Goal: Task Accomplishment & Management: Use online tool/utility

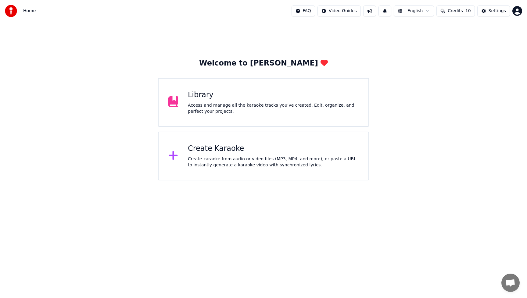
click at [220, 105] on div "Access and manage all the karaoke tracks you’ve created. Edit, organize, and pe…" at bounding box center [273, 108] width 171 height 12
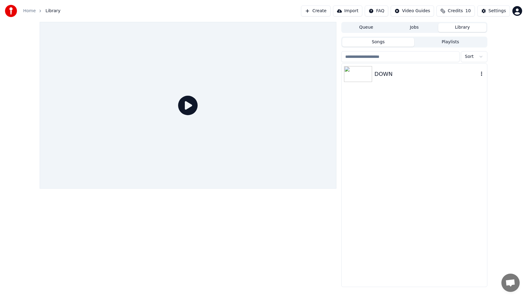
click at [387, 74] on div "DOWN" at bounding box center [426, 74] width 104 height 9
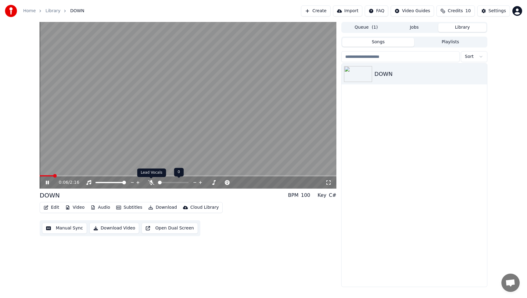
click at [150, 183] on icon at bounding box center [151, 182] width 6 height 5
click at [48, 182] on icon at bounding box center [47, 183] width 3 height 4
click at [398, 73] on div "DOWN" at bounding box center [426, 74] width 104 height 9
click at [359, 74] on img at bounding box center [358, 74] width 28 height 16
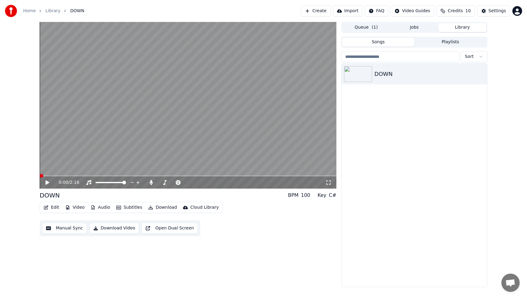
click at [40, 177] on span at bounding box center [42, 176] width 4 height 4
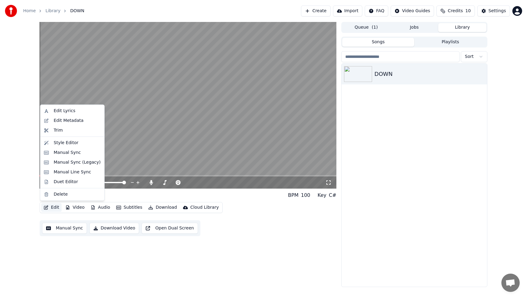
click at [57, 208] on button "Edit" at bounding box center [51, 207] width 20 height 9
click at [60, 141] on div "Style Editor" at bounding box center [66, 143] width 25 height 6
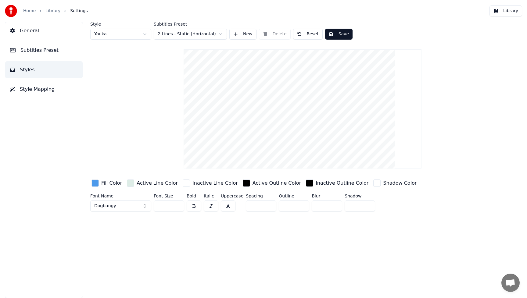
click at [111, 184] on div "Fill Color" at bounding box center [111, 182] width 21 height 7
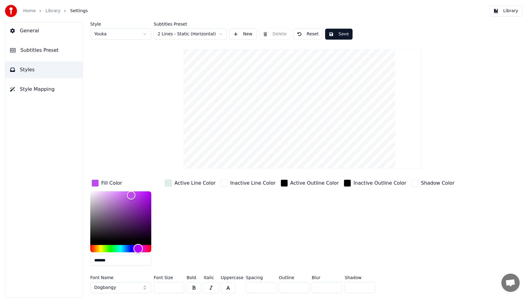
type input "*******"
drag, startPoint x: 126, startPoint y: 250, endPoint x: 138, endPoint y: 250, distance: 11.3
click at [138, 250] on div "Hue" at bounding box center [137, 248] width 9 height 9
click at [270, 245] on div "Fill Color ******* Active Line Color Inactive Line Color Active Outline Color I…" at bounding box center [274, 224] width 369 height 92
click at [143, 289] on button "Dogbangy" at bounding box center [120, 287] width 61 height 11
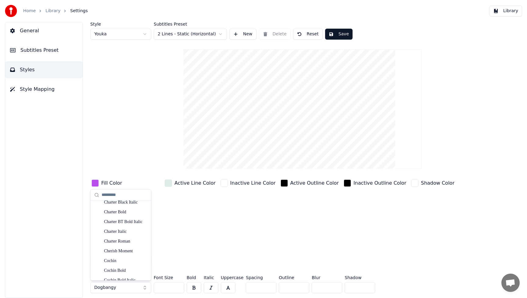
scroll to position [1291, 0]
click at [127, 252] on div "Cherish Moment" at bounding box center [125, 251] width 43 height 6
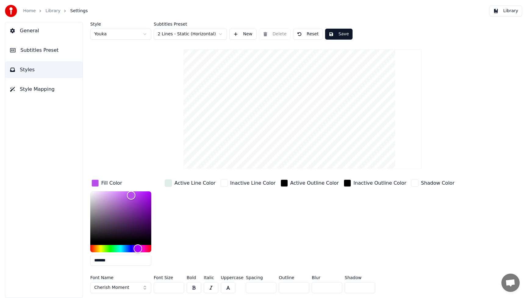
drag, startPoint x: 169, startPoint y: 287, endPoint x: 146, endPoint y: 287, distance: 22.9
click at [146, 287] on div "Font Name Cherish Moment Font Size ** Bold Italic Uppercase Spacing * Outline *…" at bounding box center [274, 285] width 369 height 20
type input "***"
click at [353, 250] on div "Inactive Outline Color" at bounding box center [374, 224] width 65 height 92
click at [340, 32] on button "Save" at bounding box center [338, 34] width 27 height 11
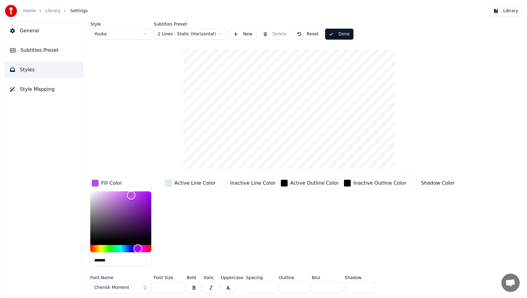
click at [511, 12] on button "Library" at bounding box center [505, 10] width 33 height 11
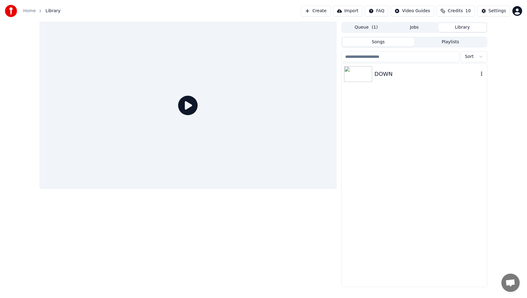
click at [399, 70] on div "DOWN" at bounding box center [426, 74] width 104 height 9
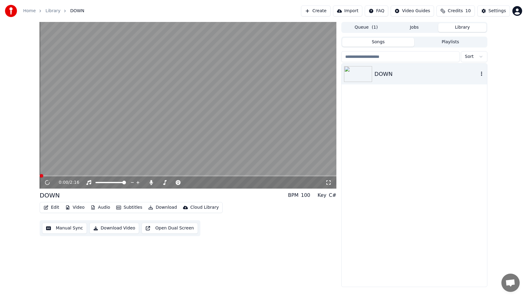
click at [399, 70] on div "DOWN" at bounding box center [426, 74] width 104 height 9
click at [47, 184] on icon at bounding box center [51, 182] width 14 height 5
click at [442, 141] on div "DOWN" at bounding box center [413, 175] width 145 height 223
click at [82, 208] on button "Video" at bounding box center [75, 207] width 24 height 9
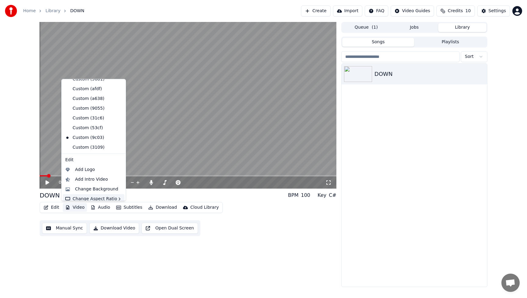
scroll to position [50, 0]
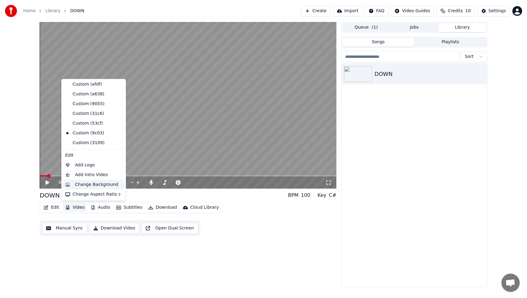
click at [85, 184] on div "Change Background" at bounding box center [96, 185] width 43 height 6
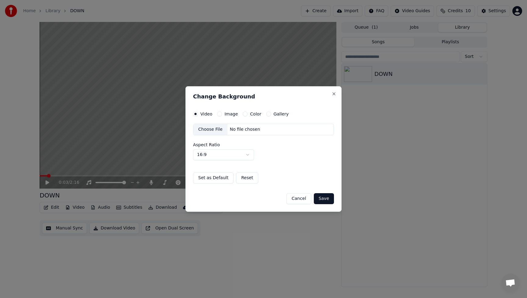
click at [212, 131] on div "Choose File" at bounding box center [210, 129] width 34 height 11
click at [207, 128] on div "Choose File" at bounding box center [210, 129] width 34 height 11
click at [325, 200] on button "Save" at bounding box center [324, 198] width 20 height 11
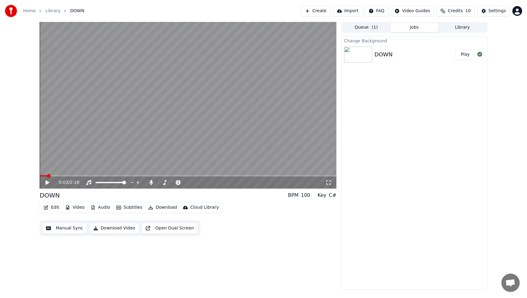
click at [465, 55] on button "Play" at bounding box center [464, 54] width 19 height 11
click at [45, 181] on icon at bounding box center [51, 182] width 14 height 5
click at [80, 209] on button "Video" at bounding box center [75, 207] width 24 height 9
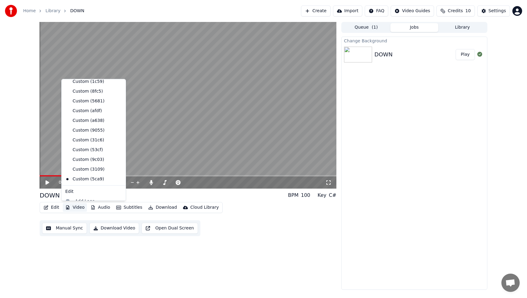
scroll to position [59, 0]
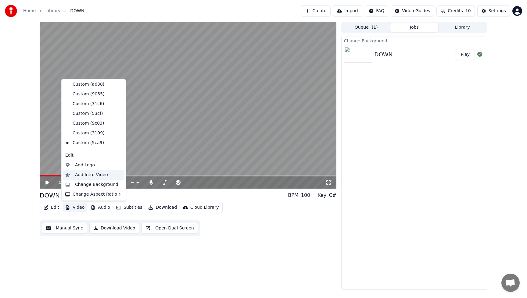
click at [86, 175] on div "Add Intro Video" at bounding box center [91, 175] width 33 height 6
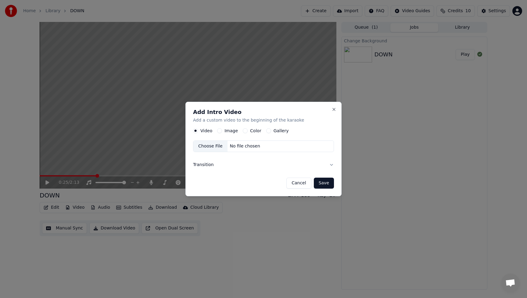
click at [224, 131] on label "Image" at bounding box center [230, 131] width 13 height 4
click at [222, 131] on button "Image" at bounding box center [219, 130] width 5 height 5
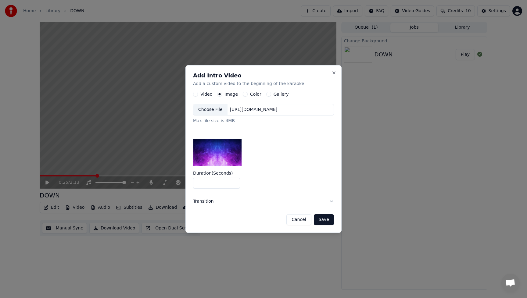
click at [209, 111] on div "Choose File" at bounding box center [210, 109] width 34 height 11
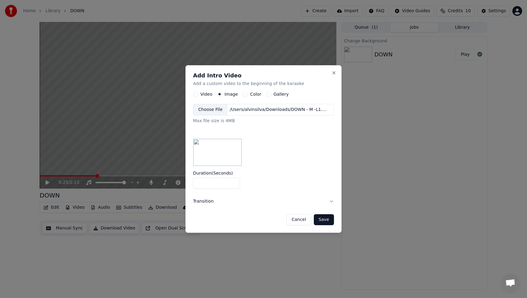
click at [323, 221] on button "Save" at bounding box center [324, 219] width 20 height 11
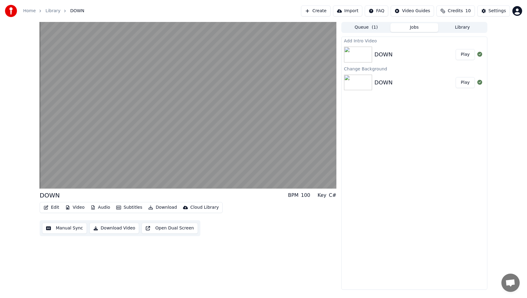
click at [463, 56] on button "Play" at bounding box center [464, 54] width 19 height 11
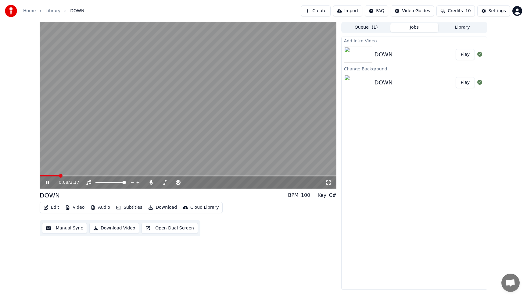
click at [47, 184] on icon at bounding box center [51, 182] width 14 height 5
click at [112, 229] on button "Download Video" at bounding box center [114, 228] width 50 height 11
click at [75, 208] on button "Video" at bounding box center [75, 207] width 24 height 9
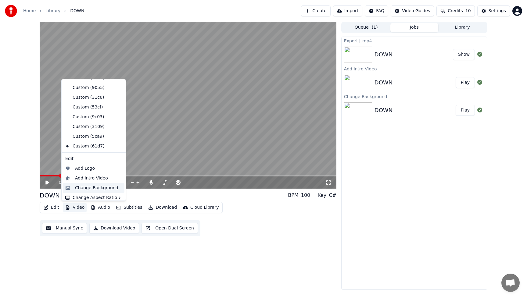
scroll to position [69, 0]
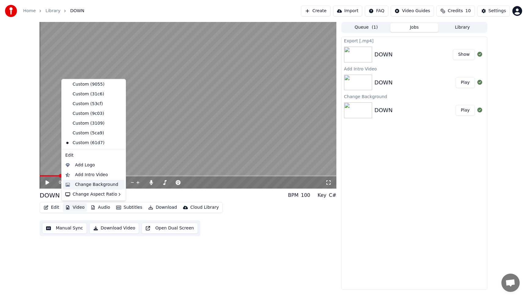
click at [85, 186] on div "Change Background" at bounding box center [96, 185] width 43 height 6
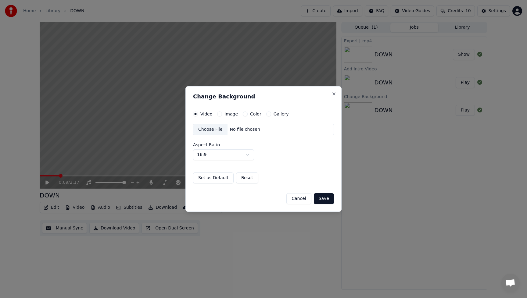
click at [212, 131] on div "Choose File" at bounding box center [210, 129] width 34 height 11
click at [324, 201] on button "Save" at bounding box center [324, 198] width 20 height 11
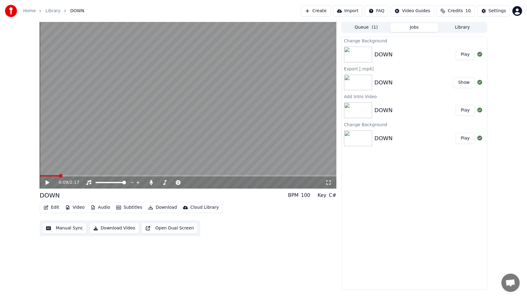
click at [467, 53] on button "Play" at bounding box center [464, 54] width 19 height 11
click at [49, 182] on icon at bounding box center [51, 182] width 14 height 5
click at [268, 235] on div "Edit Video Audio Subtitles Download Cloud Library Manual Sync Download Video Op…" at bounding box center [188, 219] width 296 height 34
click at [76, 208] on button "Video" at bounding box center [75, 207] width 24 height 9
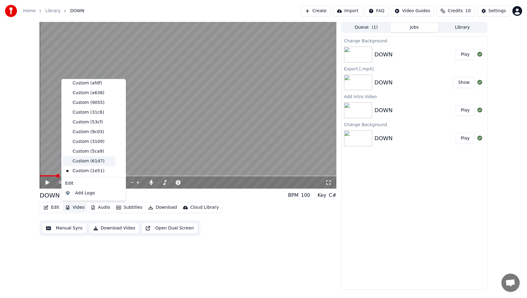
scroll to position [79, 0]
click at [84, 175] on div "Add Intro Video" at bounding box center [91, 175] width 33 height 6
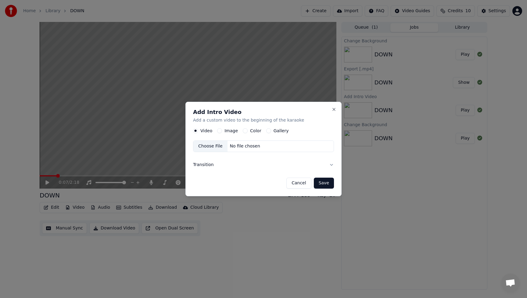
click at [225, 130] on label "Image" at bounding box center [230, 131] width 13 height 4
click at [222, 130] on button "Image" at bounding box center [219, 130] width 5 height 5
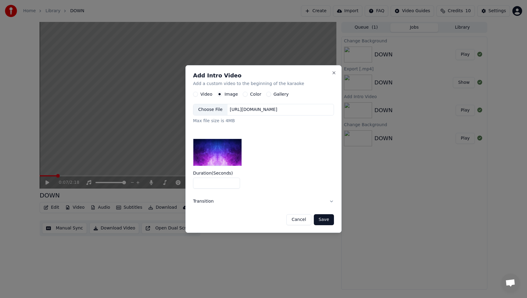
click at [210, 110] on div "Choose File" at bounding box center [210, 109] width 34 height 11
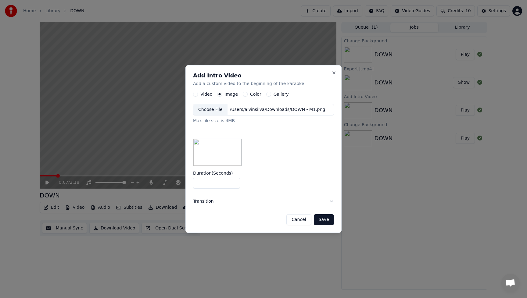
click at [328, 218] on button "Save" at bounding box center [324, 219] width 20 height 11
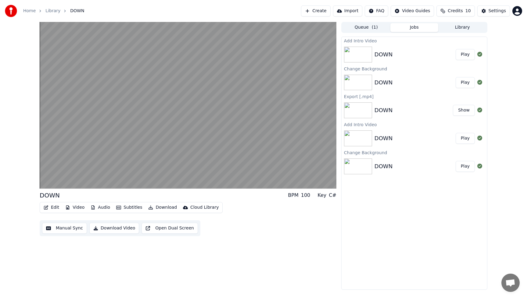
click at [468, 57] on button "Play" at bounding box center [464, 54] width 19 height 11
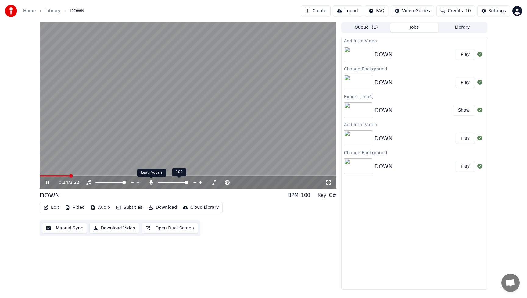
click at [152, 183] on icon at bounding box center [151, 182] width 6 height 5
click at [122, 229] on button "Download Video" at bounding box center [114, 228] width 50 height 11
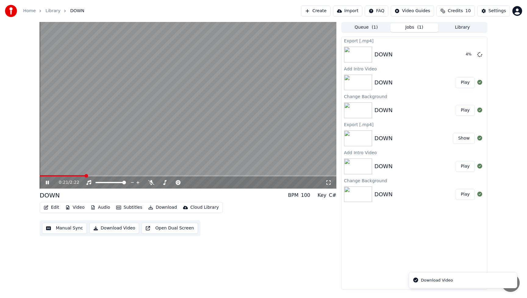
click at [46, 183] on icon at bounding box center [47, 183] width 3 height 4
click at [460, 27] on button "Library" at bounding box center [462, 27] width 48 height 9
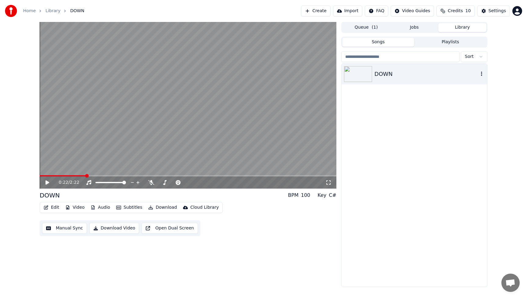
click at [397, 74] on div "DOWN" at bounding box center [426, 74] width 104 height 9
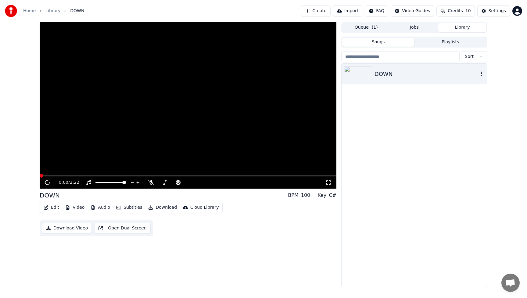
click at [397, 74] on div "DOWN" at bounding box center [426, 74] width 104 height 9
